Goal: Transaction & Acquisition: Purchase product/service

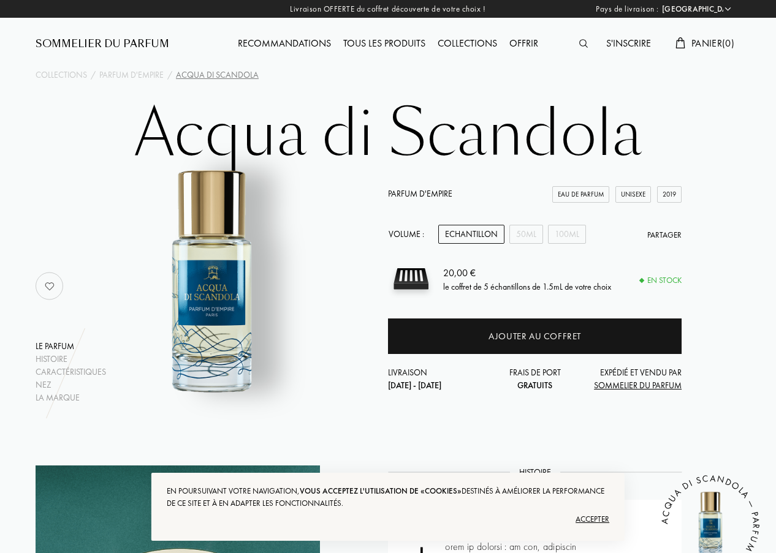
select select "FR"
click at [522, 234] on div "50mL" at bounding box center [526, 234] width 34 height 19
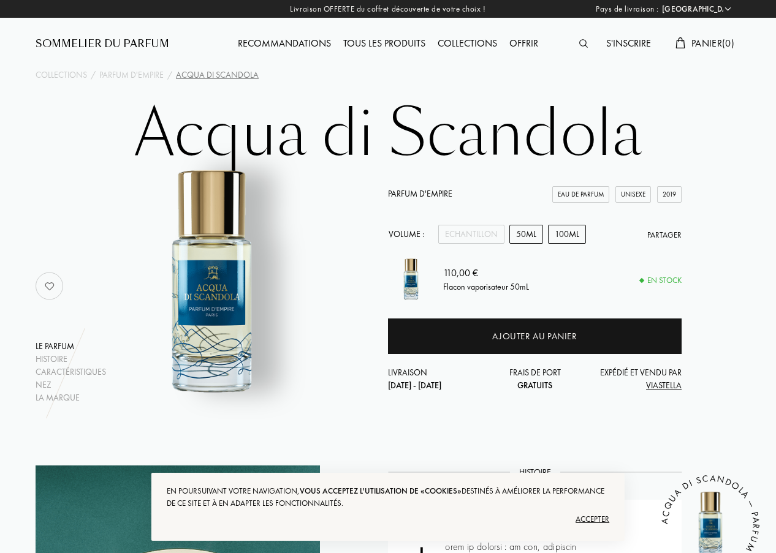
click at [566, 227] on div "100mL" at bounding box center [567, 234] width 38 height 19
click at [519, 227] on div "50mL" at bounding box center [526, 234] width 34 height 19
click at [547, 244] on div "Volume : Echantillon 50mL 100mL Partager" at bounding box center [534, 234] width 293 height 19
click at [558, 236] on div "100mL" at bounding box center [567, 234] width 38 height 19
click at [529, 236] on div "50mL" at bounding box center [526, 234] width 34 height 19
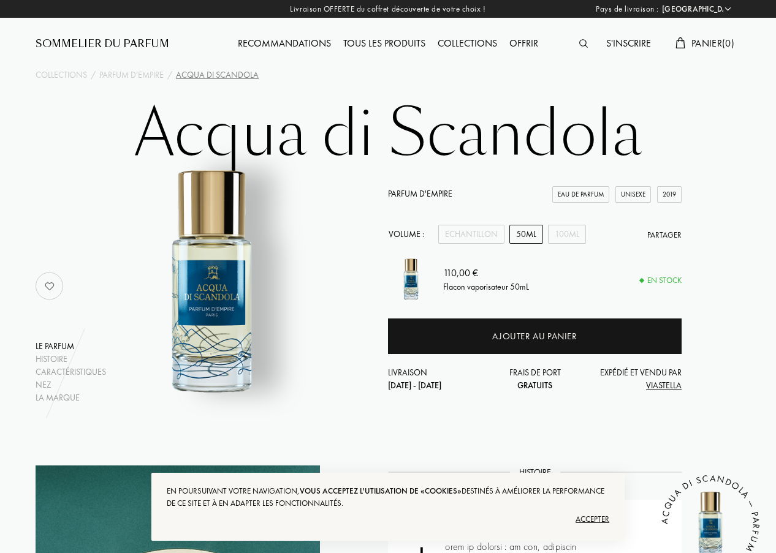
click at [581, 510] on div "Accepter" at bounding box center [388, 520] width 442 height 20
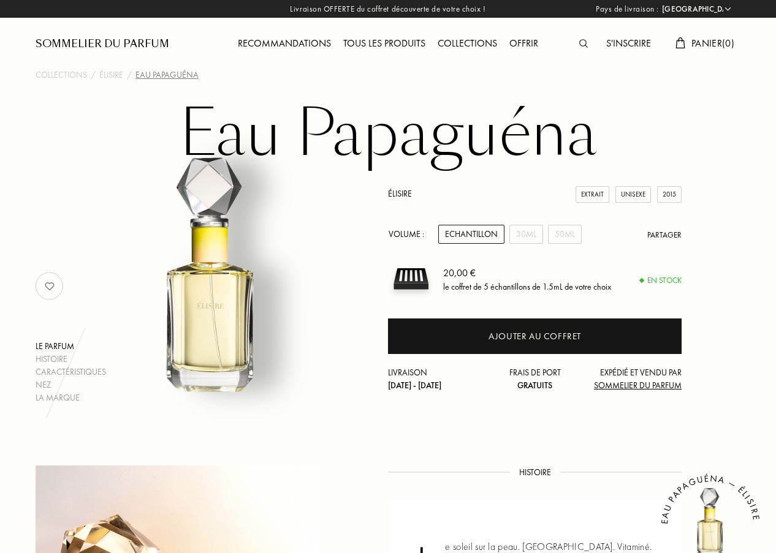
select select "FR"
click at [523, 230] on div "30mL" at bounding box center [526, 234] width 34 height 19
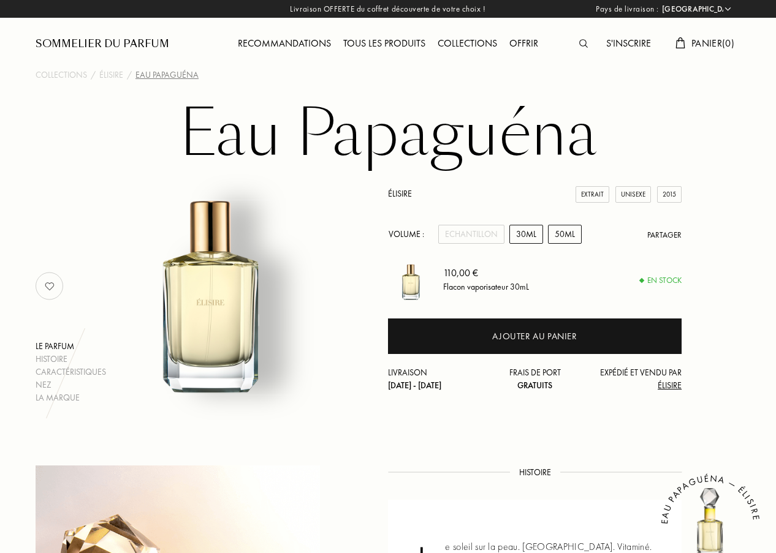
click at [550, 240] on div "50mL" at bounding box center [565, 234] width 34 height 19
